Goal: Task Accomplishment & Management: Manage account settings

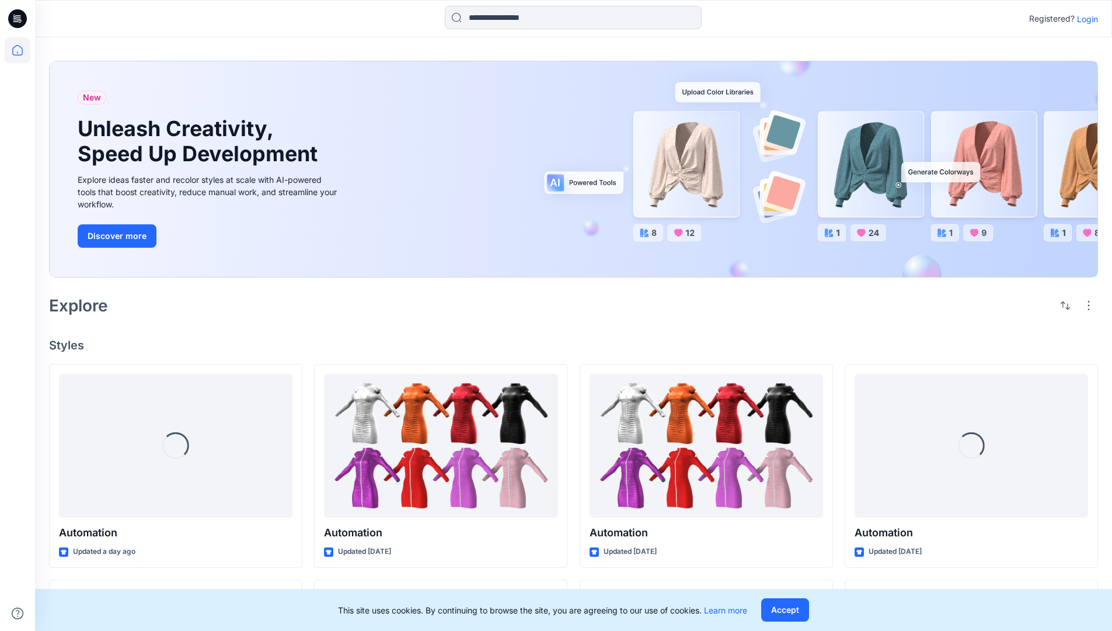
click at [1085, 19] on p "Login" at bounding box center [1087, 19] width 21 height 12
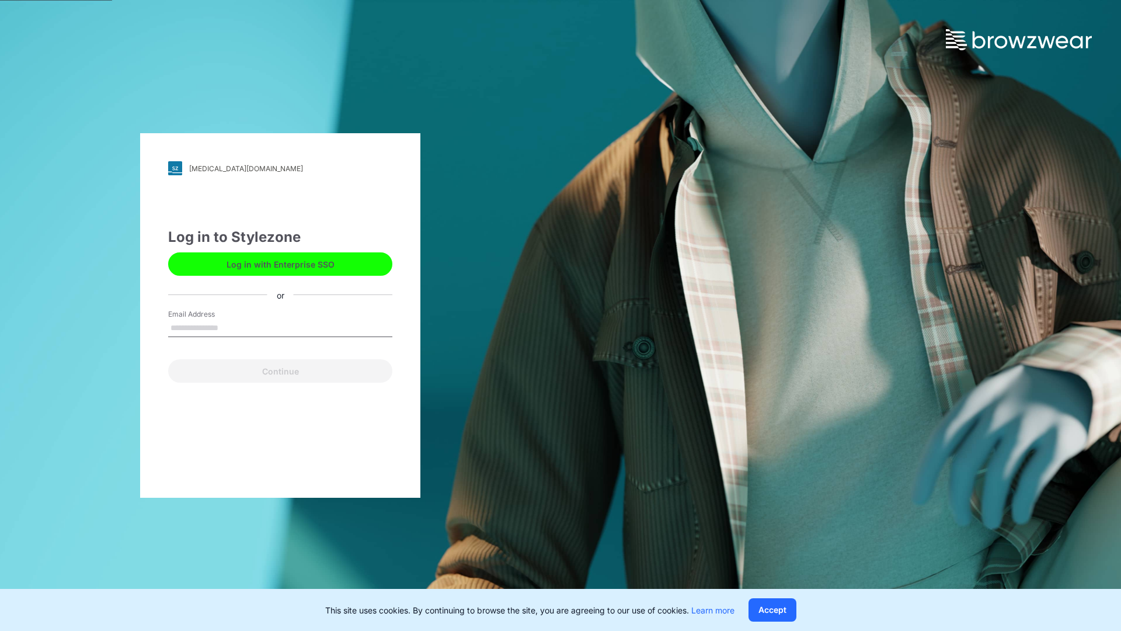
click at [231, 327] on input "Email Address" at bounding box center [280, 328] width 224 height 18
type input "**********"
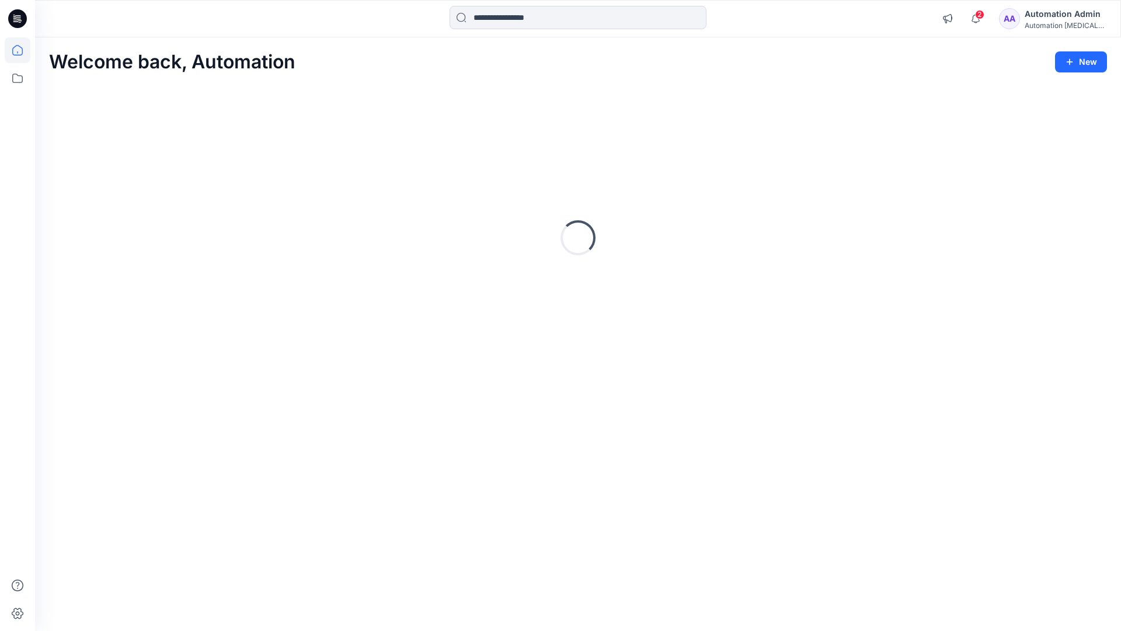
click at [22, 50] on icon at bounding box center [17, 50] width 11 height 11
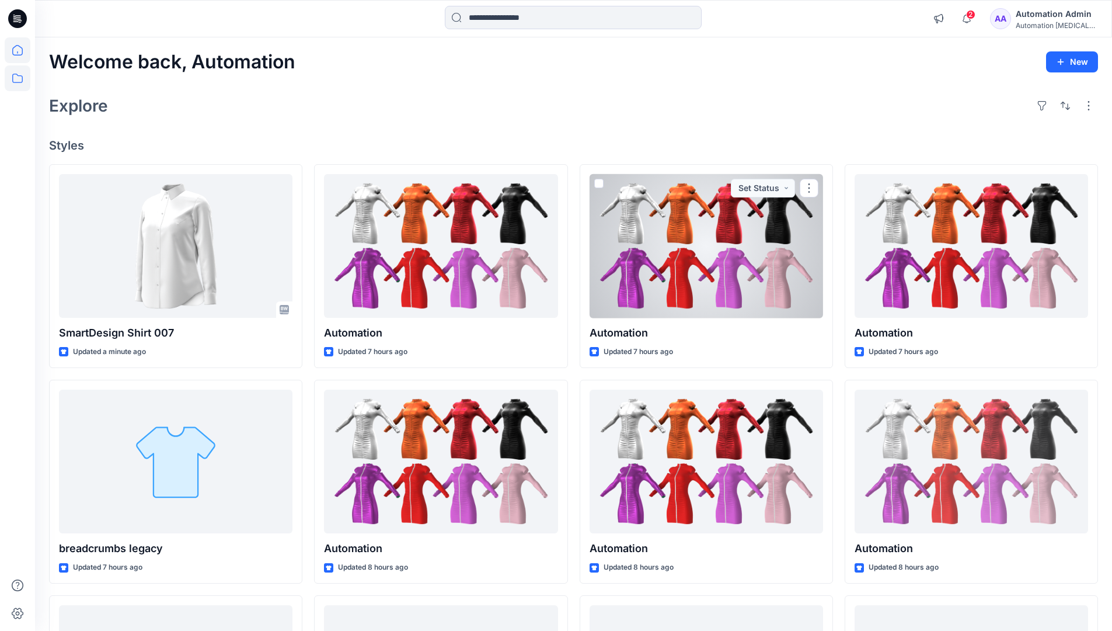
click at [20, 79] on icon at bounding box center [18, 78] width 26 height 26
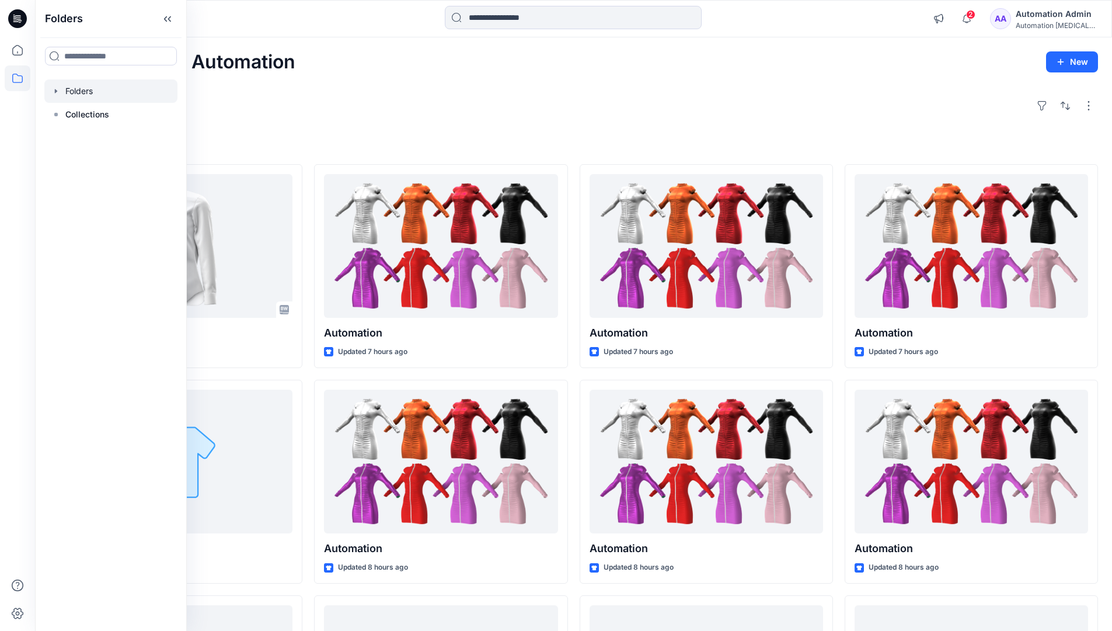
click at [74, 93] on div at bounding box center [110, 90] width 133 height 23
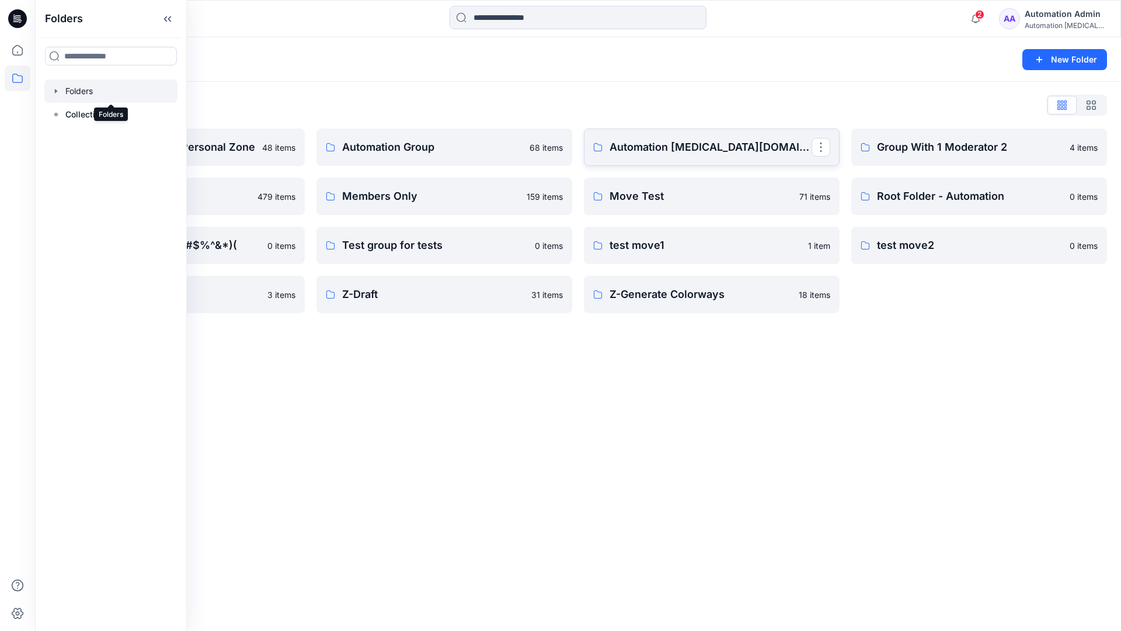
click at [682, 161] on link "Automation testim.io" at bounding box center [712, 146] width 256 height 37
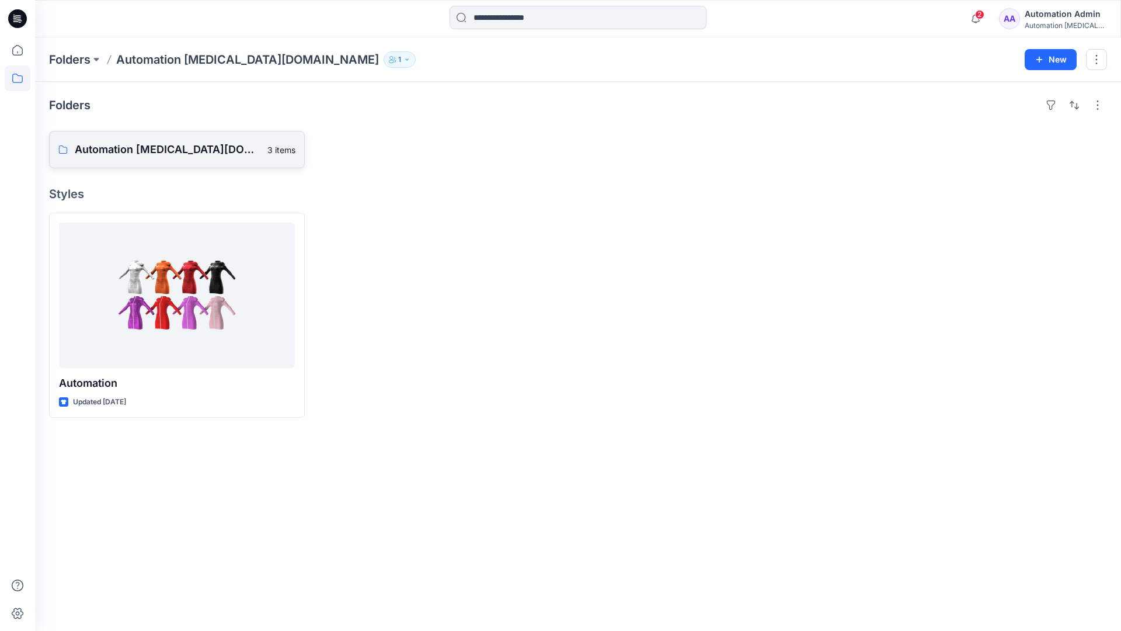
click at [157, 155] on p "Automation testim.io Board" at bounding box center [168, 149] width 186 height 16
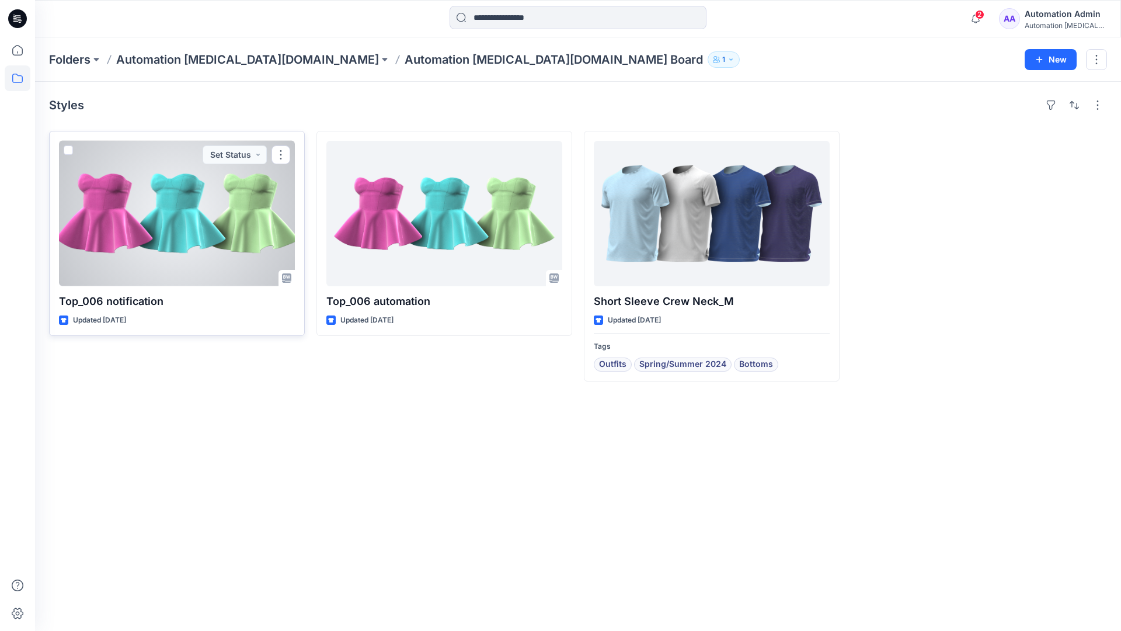
click at [72, 152] on span at bounding box center [68, 149] width 9 height 9
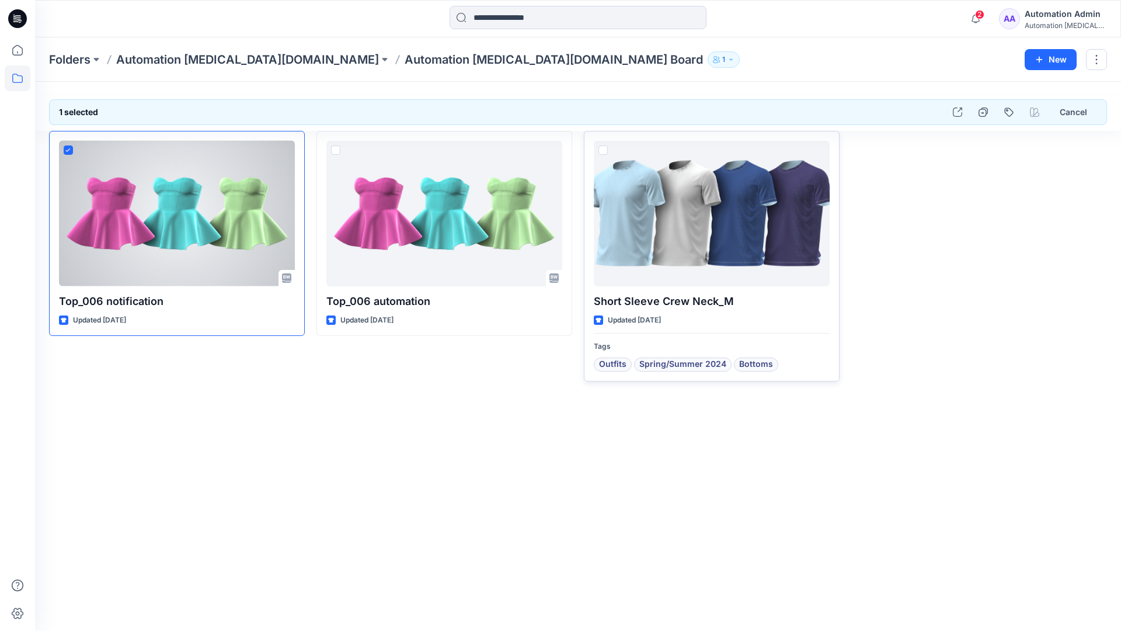
click at [605, 149] on span at bounding box center [602, 149] width 9 height 9
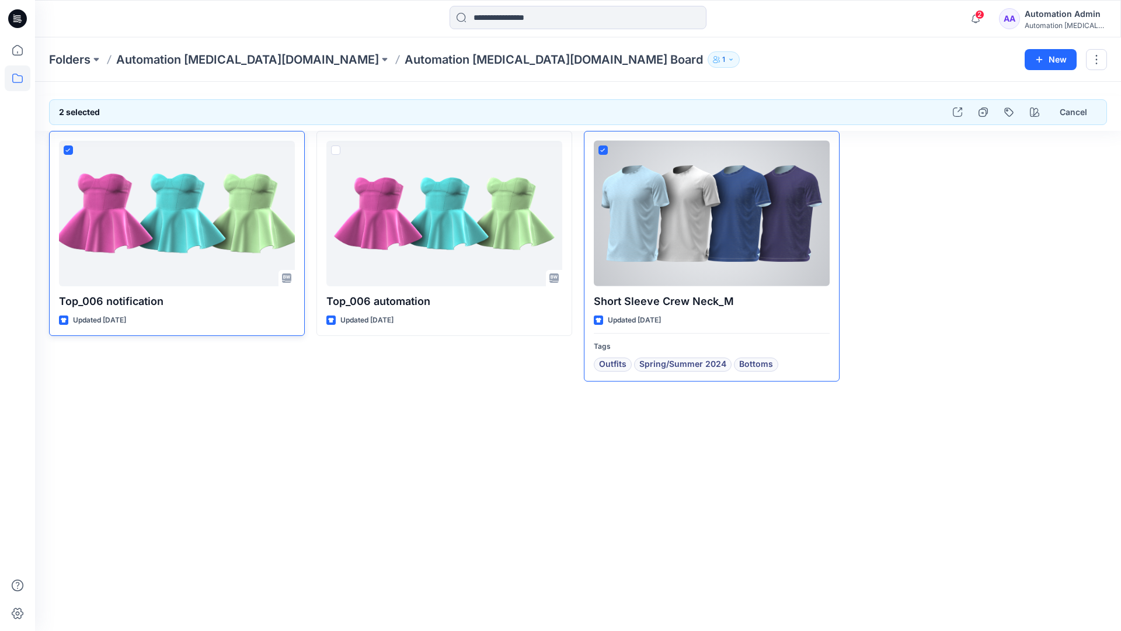
click at [70, 151] on icon at bounding box center [67, 150] width 5 height 4
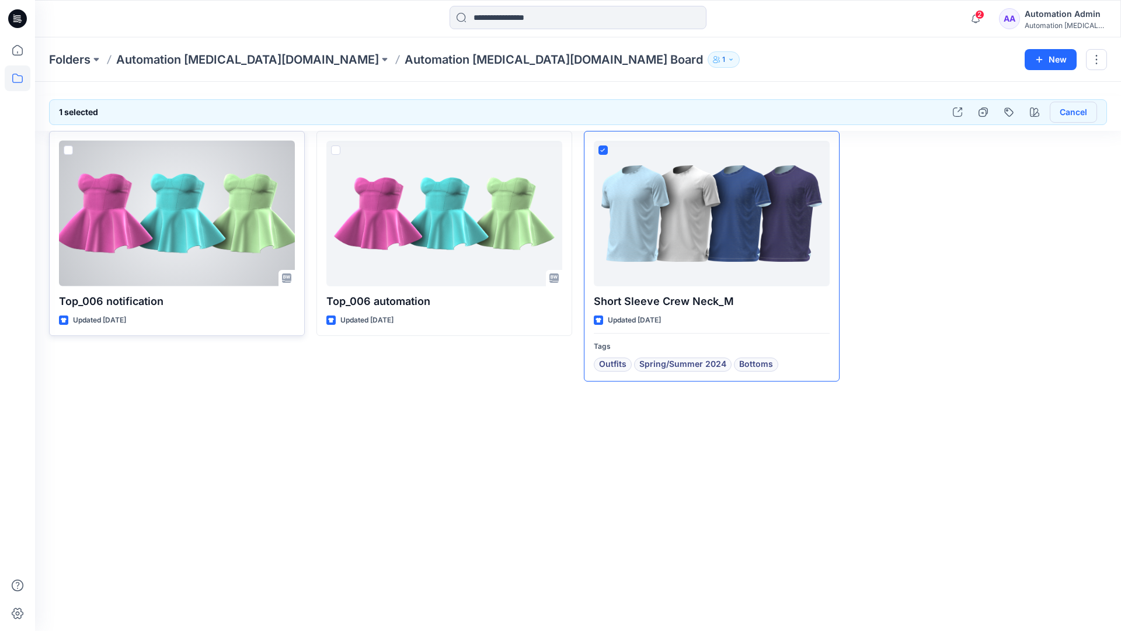
click at [1068, 113] on button "Cancel" at bounding box center [1073, 112] width 47 height 21
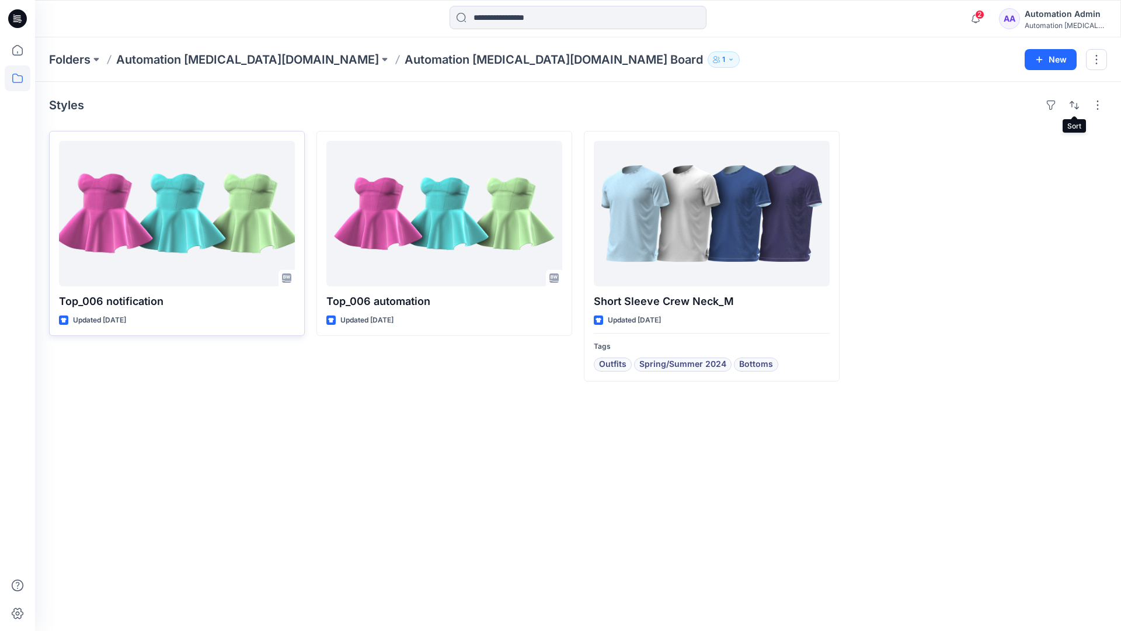
click at [1056, 22] on div "Automation [MEDICAL_DATA]..." at bounding box center [1066, 25] width 82 height 9
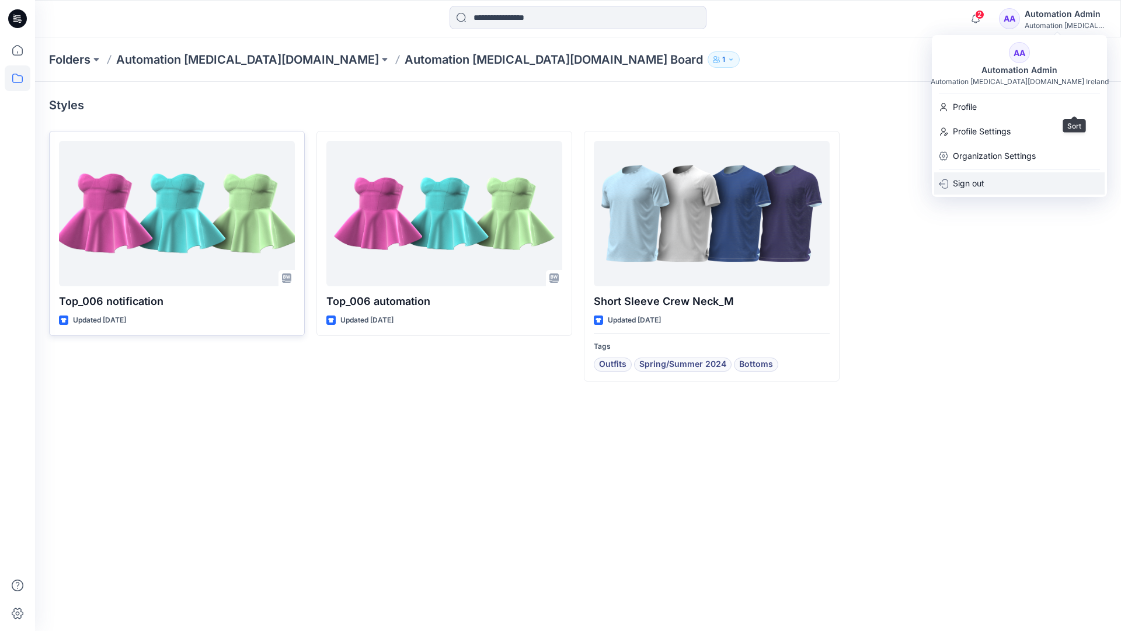
click at [977, 182] on p "Sign out" at bounding box center [969, 183] width 32 height 22
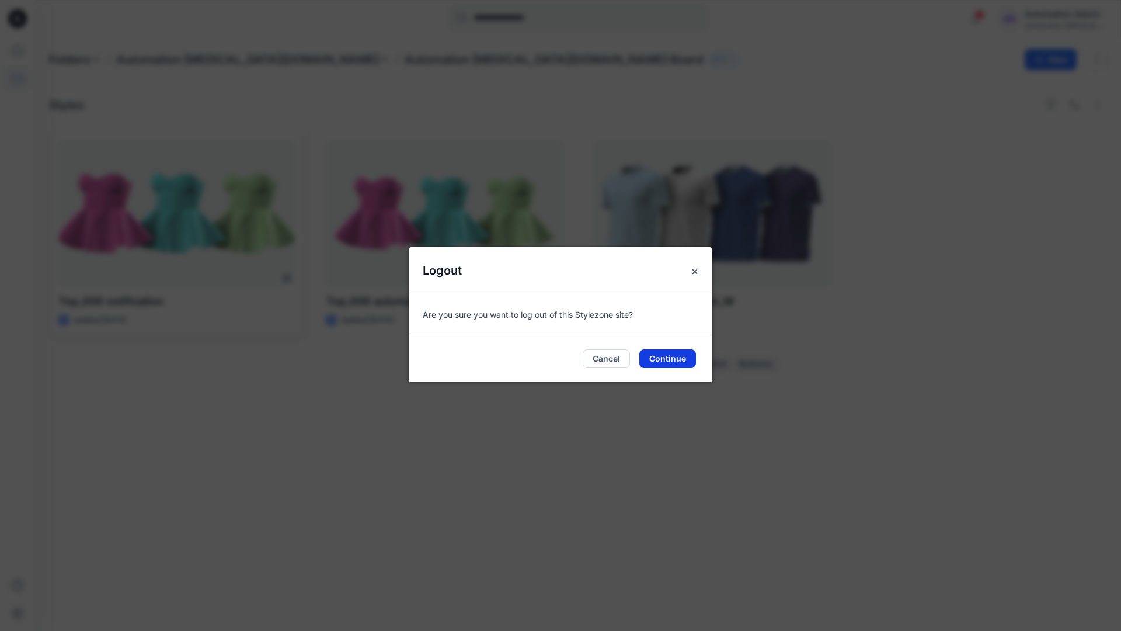
click at [684, 354] on button "Continue" at bounding box center [667, 358] width 57 height 19
